Goal: Information Seeking & Learning: Learn about a topic

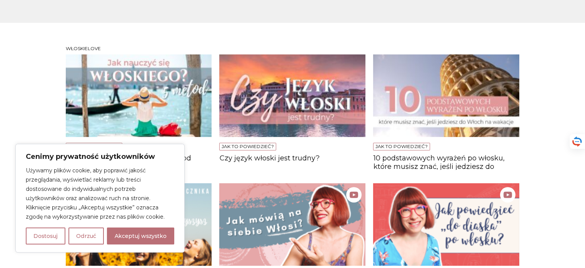
scroll to position [539, 0]
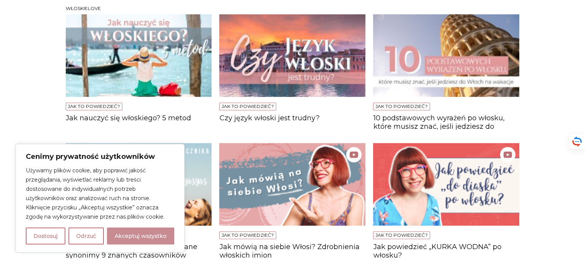
click at [154, 233] on button "Akceptuj wszystko" at bounding box center [140, 235] width 67 height 17
checkbox input "true"
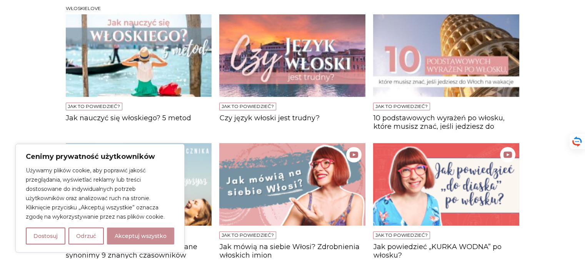
checkbox input "true"
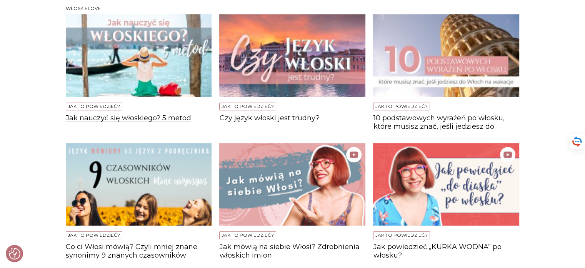
click at [170, 117] on h4 "Jak nauczyć się włoskiego? 5 metod" at bounding box center [139, 121] width 146 height 15
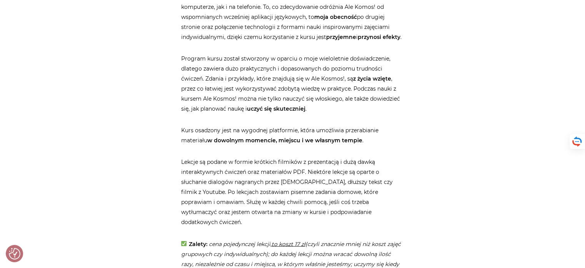
scroll to position [1232, 0]
